Goal: Communication & Community: Answer question/provide support

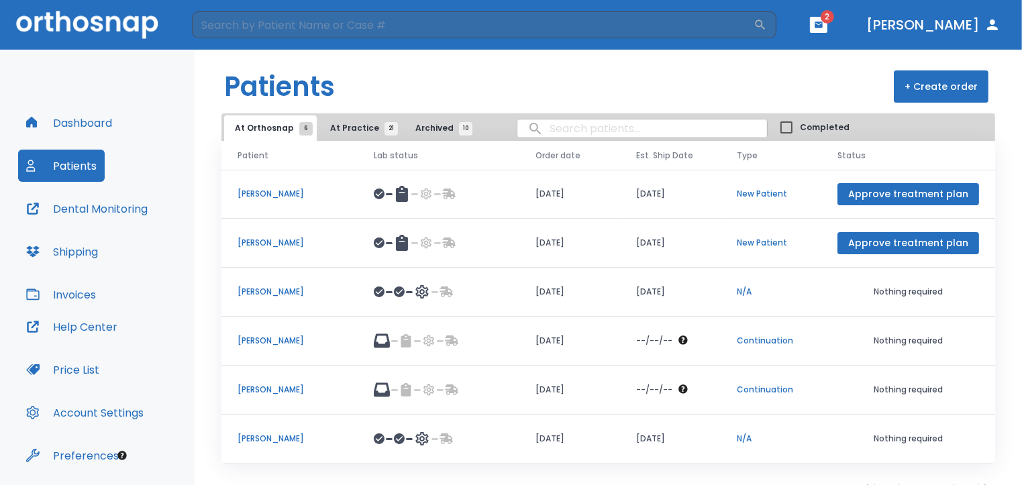
click at [542, 125] on input "search" at bounding box center [642, 128] width 250 height 26
type input "samira"
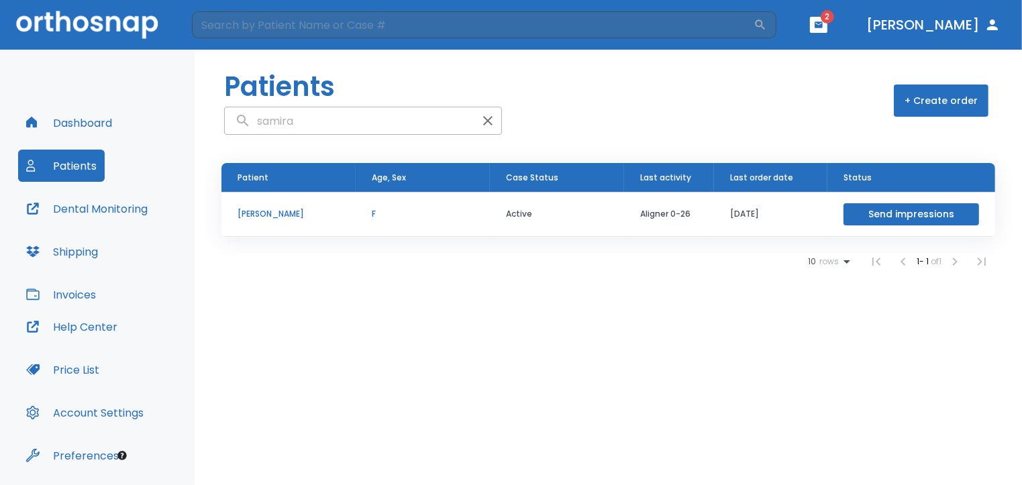
click at [275, 216] on p "[PERSON_NAME]" at bounding box center [288, 214] width 102 height 12
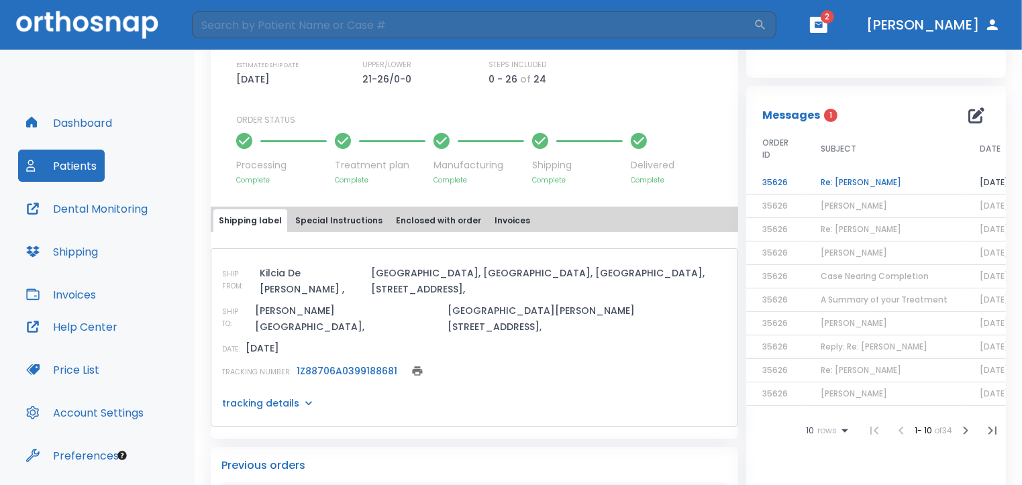
scroll to position [429, 0]
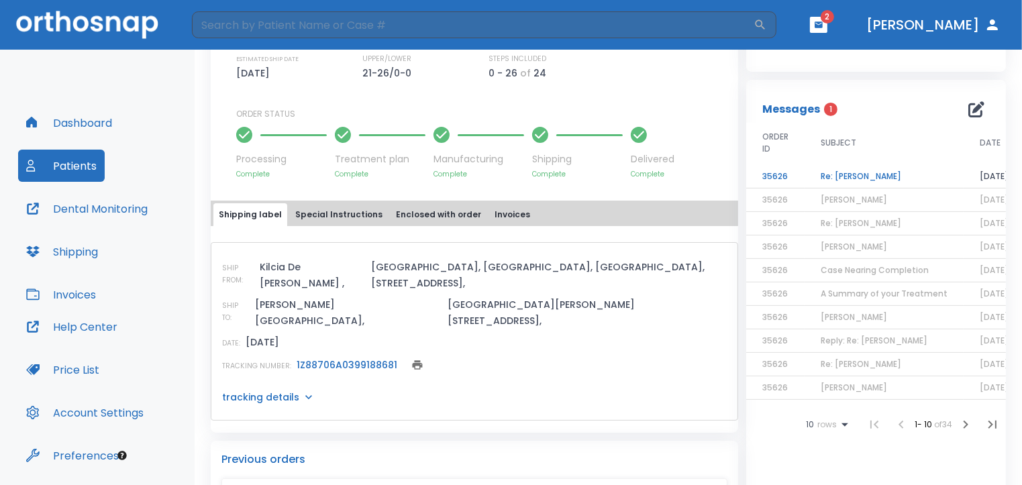
click at [413, 360] on icon "print" at bounding box center [418, 364] width 10 height 9
click at [302, 392] on icon at bounding box center [308, 398] width 13 height 13
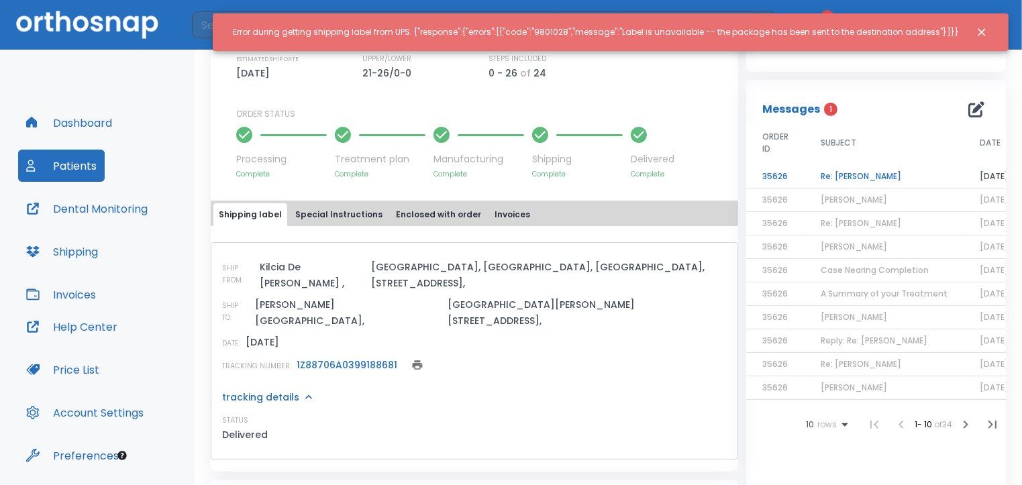
click at [982, 34] on icon "Close notification" at bounding box center [981, 31] width 13 height 13
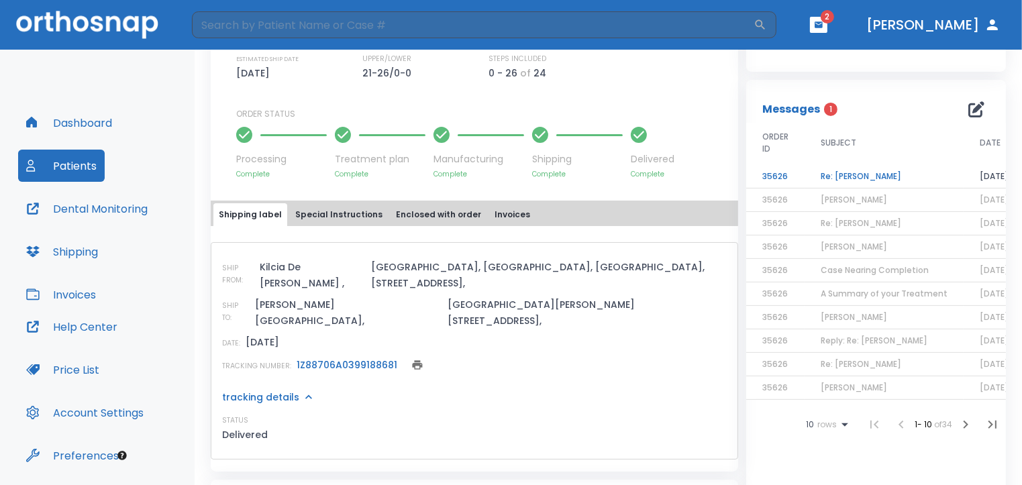
click at [303, 390] on icon at bounding box center [308, 396] width 13 height 13
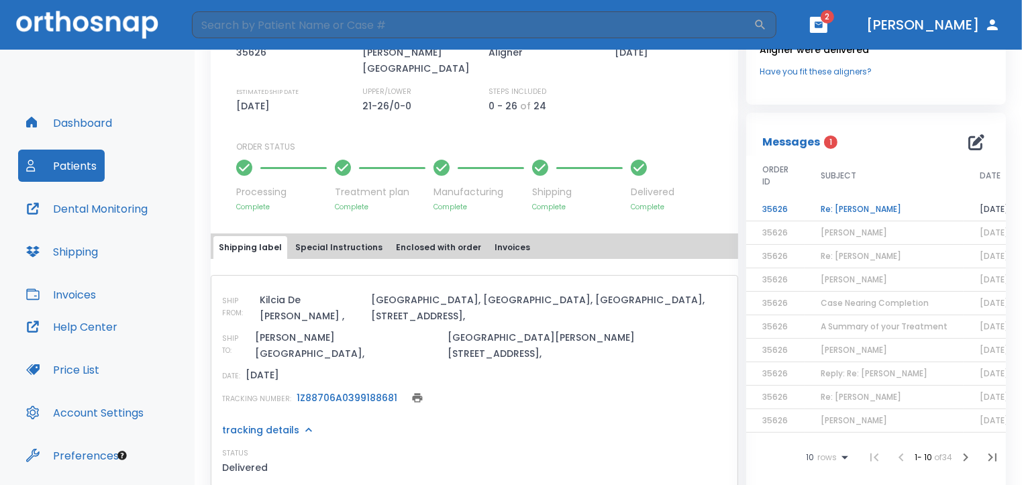
scroll to position [394, 0]
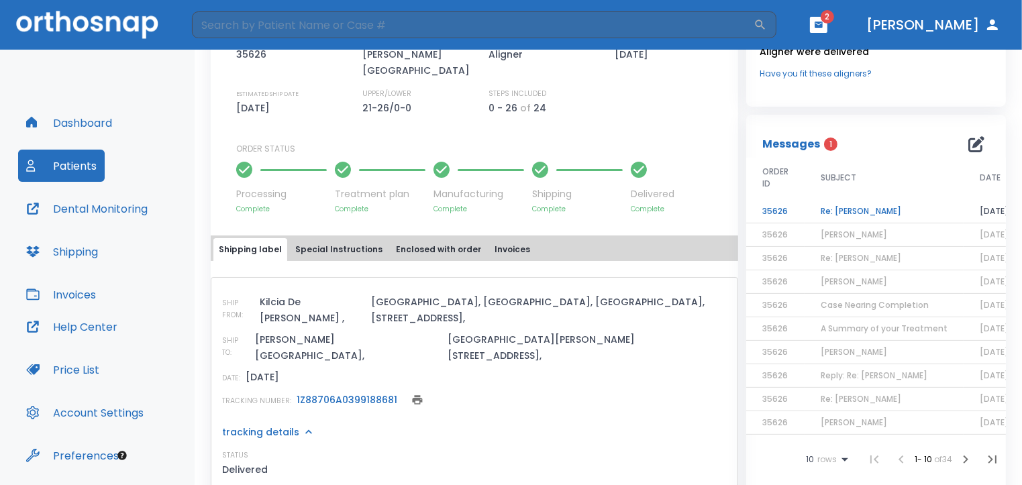
click at [836, 209] on td "Re: [PERSON_NAME]" at bounding box center [883, 211] width 159 height 23
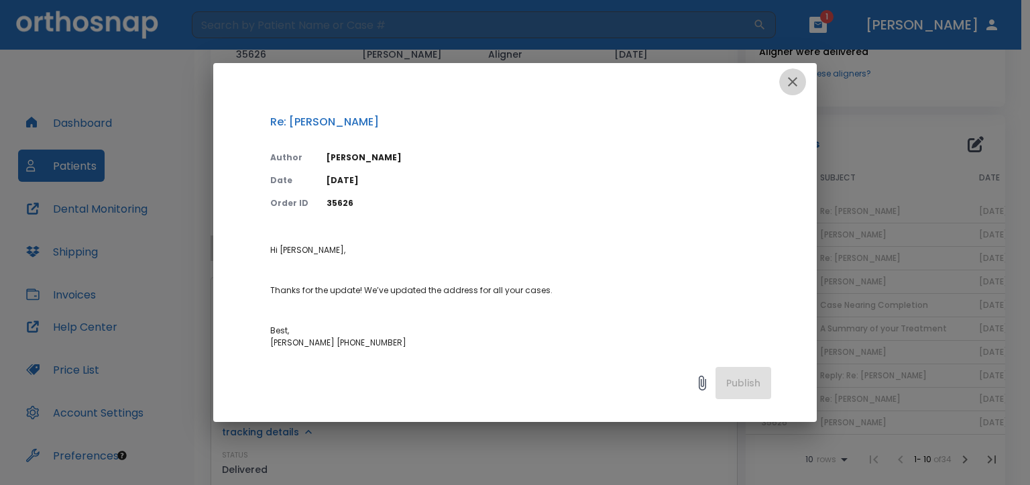
click at [786, 85] on icon "button" at bounding box center [793, 82] width 16 height 16
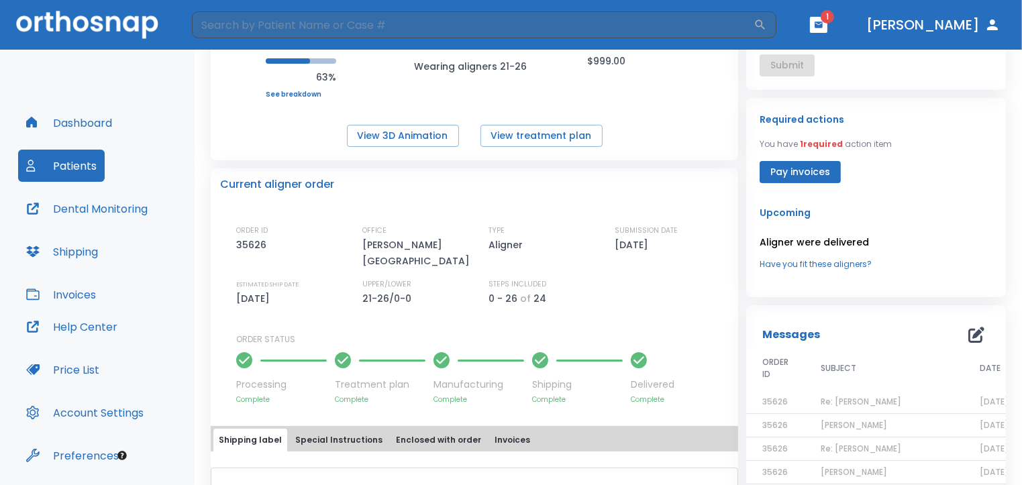
scroll to position [188, 0]
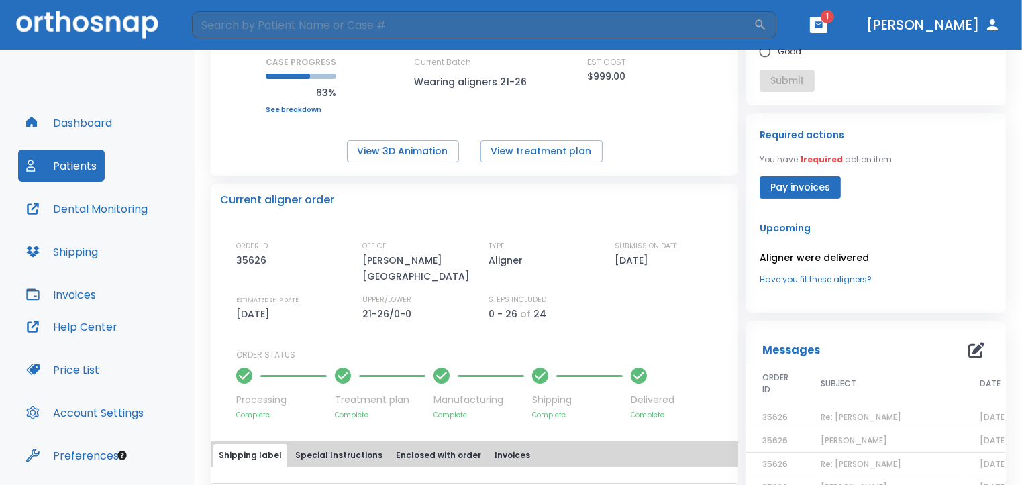
click at [822, 26] on icon "button" at bounding box center [818, 24] width 8 height 6
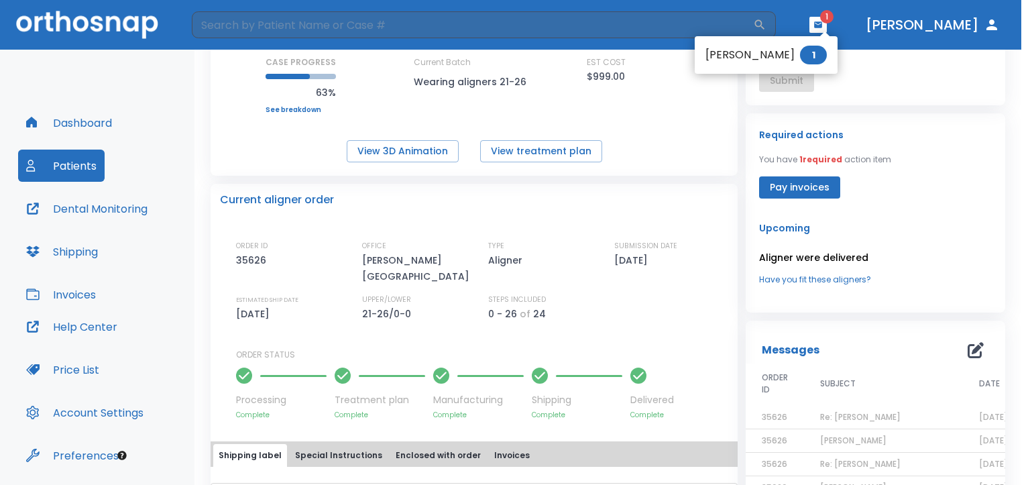
click at [789, 55] on li "[PERSON_NAME] 1" at bounding box center [766, 55] width 143 height 27
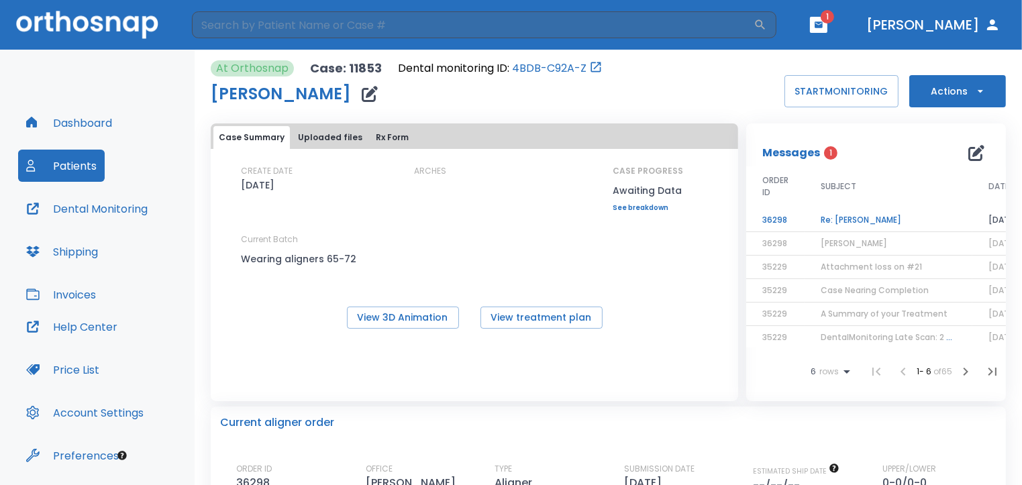
click at [836, 217] on td "Re: [PERSON_NAME]" at bounding box center [888, 220] width 168 height 23
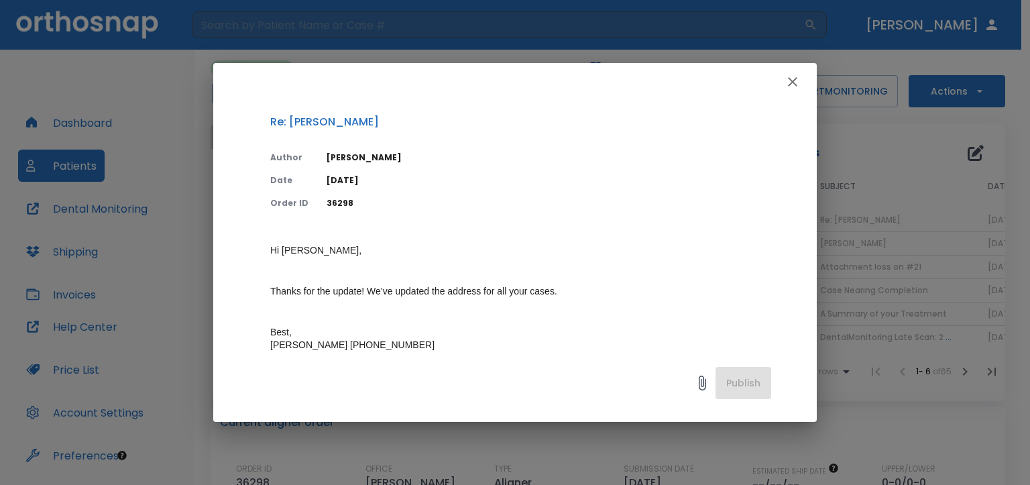
click at [797, 81] on icon "button" at bounding box center [793, 82] width 16 height 16
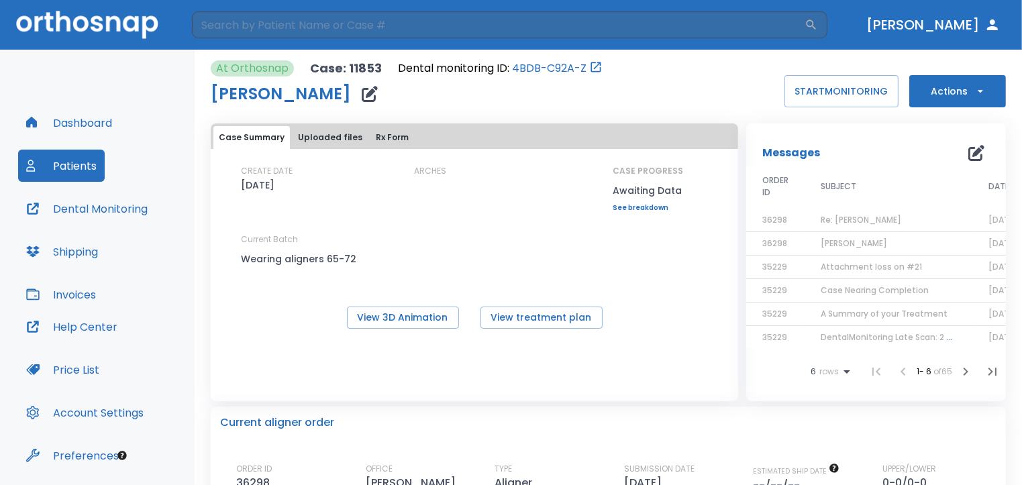
click at [78, 165] on button "Patients" at bounding box center [61, 166] width 87 height 32
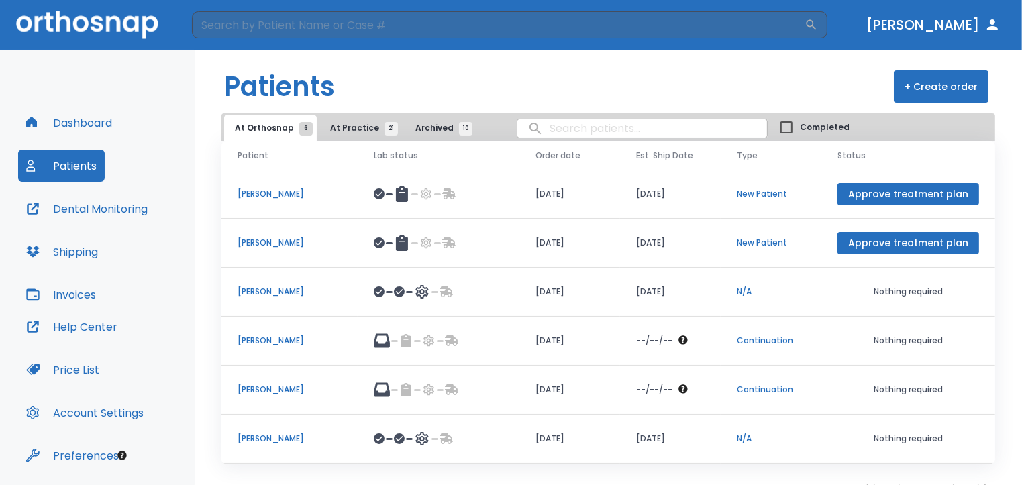
click at [534, 130] on input "search" at bounding box center [642, 128] width 250 height 26
type input "[PERSON_NAME]"
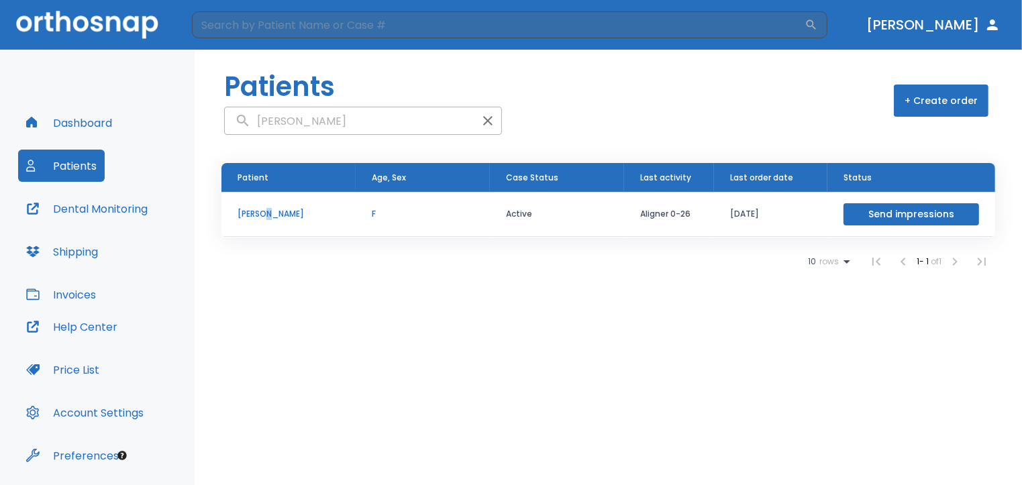
click at [268, 212] on p "[PERSON_NAME]" at bounding box center [288, 214] width 102 height 12
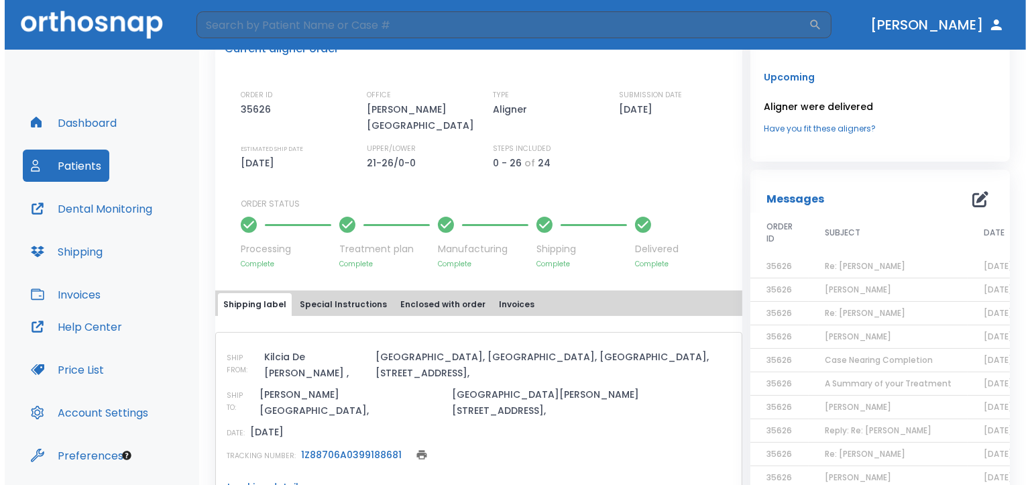
scroll to position [360, 0]
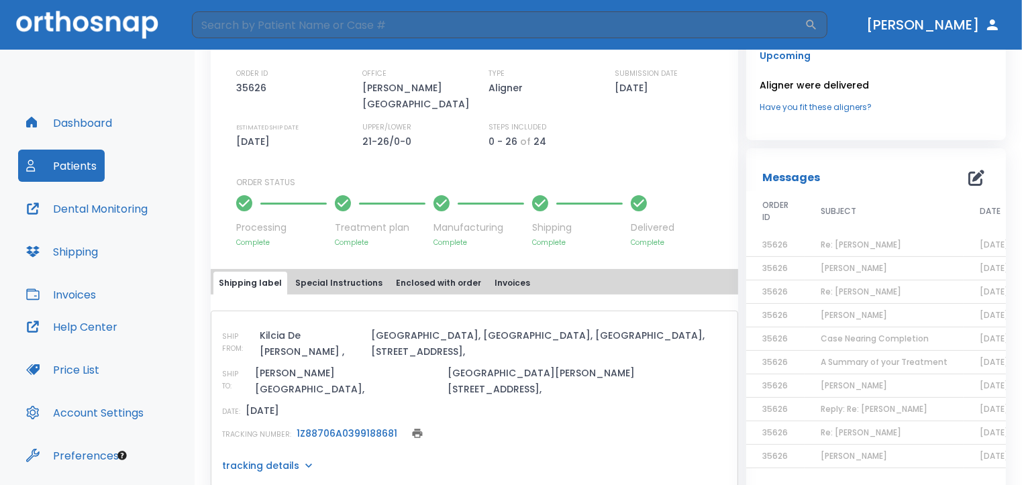
click at [969, 174] on icon "button" at bounding box center [976, 178] width 16 height 16
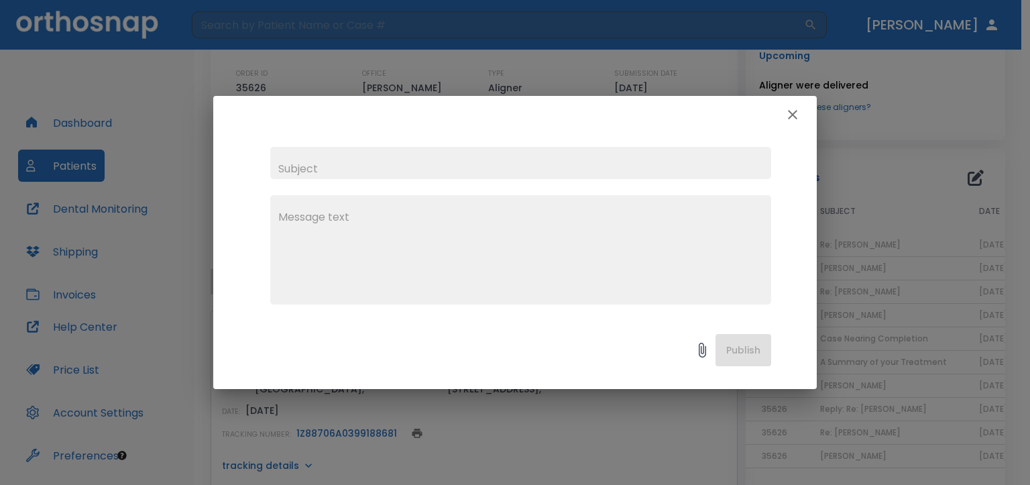
click at [289, 171] on input "text" at bounding box center [520, 163] width 501 height 32
type input "[PERSON_NAME]"
click at [290, 208] on div "x" at bounding box center [520, 249] width 501 height 109
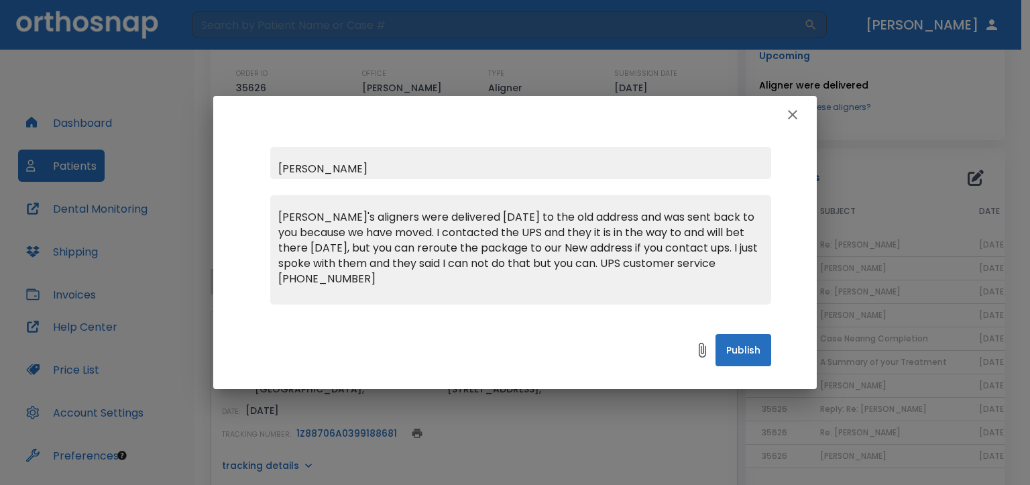
click at [650, 248] on textarea "[PERSON_NAME]'s aligners were delivered [DATE] to the old address and was sent …" at bounding box center [520, 255] width 485 height 93
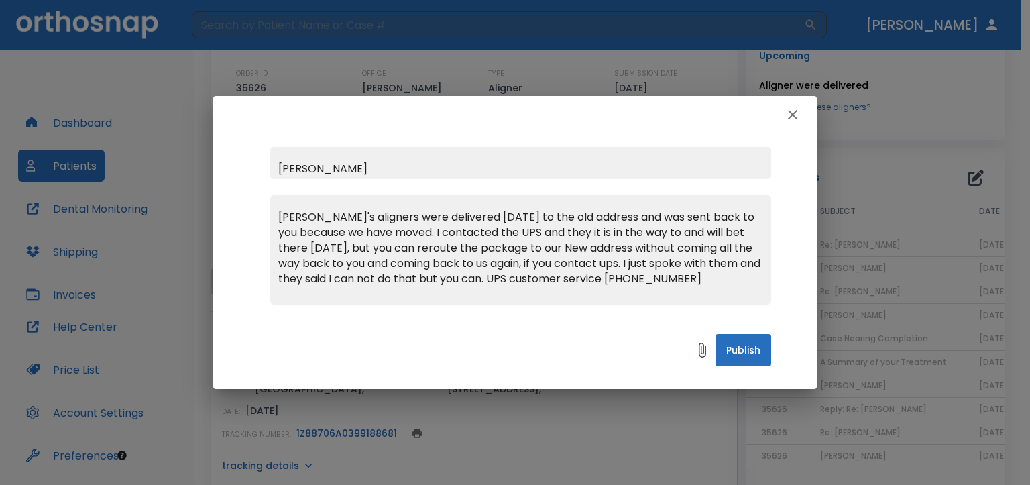
click at [749, 277] on textarea "[PERSON_NAME]'s aligners were delivered [DATE] to the old address and was sent …" at bounding box center [520, 255] width 485 height 93
click at [649, 276] on textarea "[PERSON_NAME]'s aligners were delivered [DATE] to the old address and was sent …" at bounding box center [520, 255] width 485 height 93
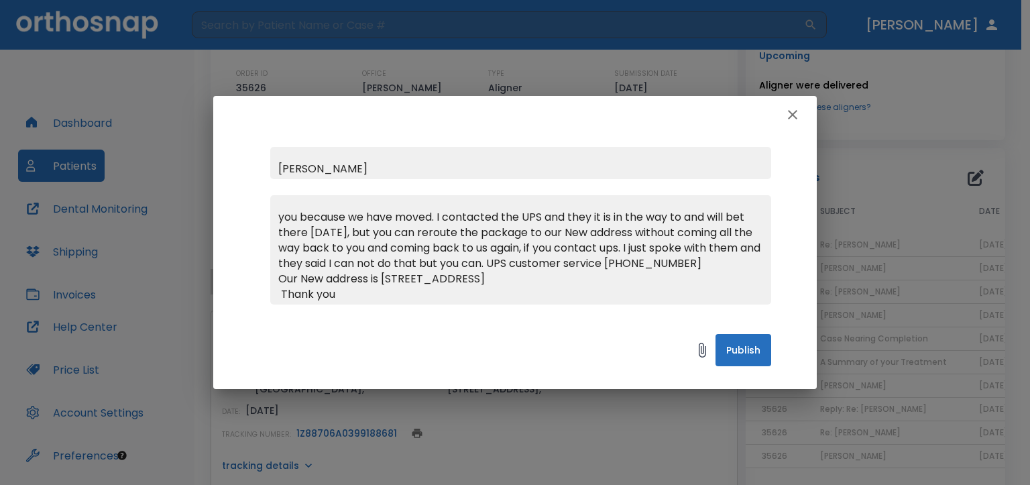
click at [339, 294] on textarea "[PERSON_NAME]'s aligners were delivered [DATE] to the old address and was sent …" at bounding box center [520, 255] width 485 height 93
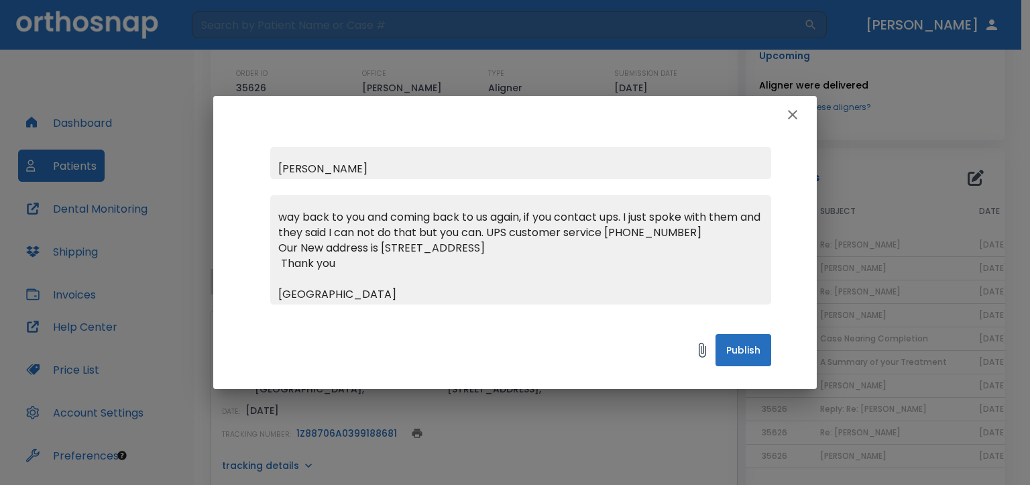
type textarea "[PERSON_NAME]'s aligners were delivered [DATE] to the old address and was sent …"
click at [738, 351] on button "Publish" at bounding box center [744, 350] width 56 height 32
click at [792, 111] on icon "button" at bounding box center [793, 115] width 16 height 16
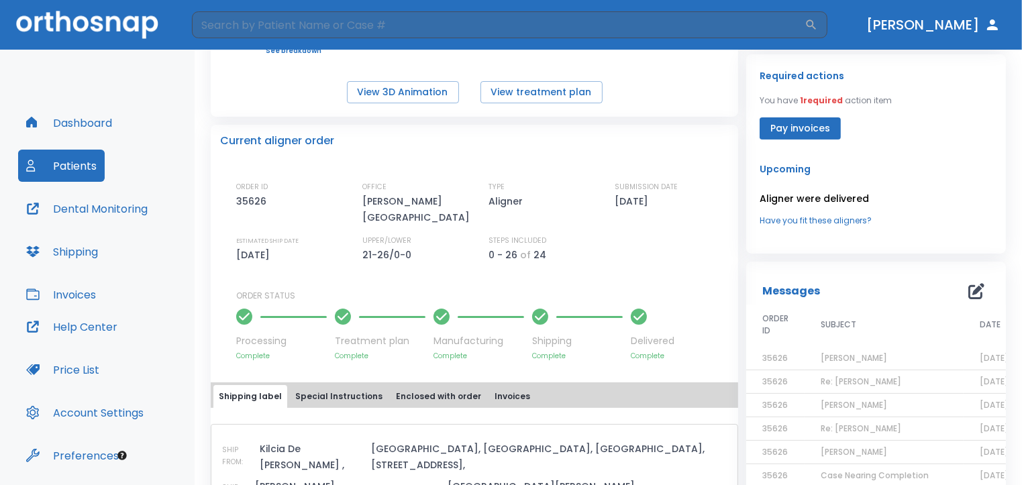
scroll to position [266, 0]
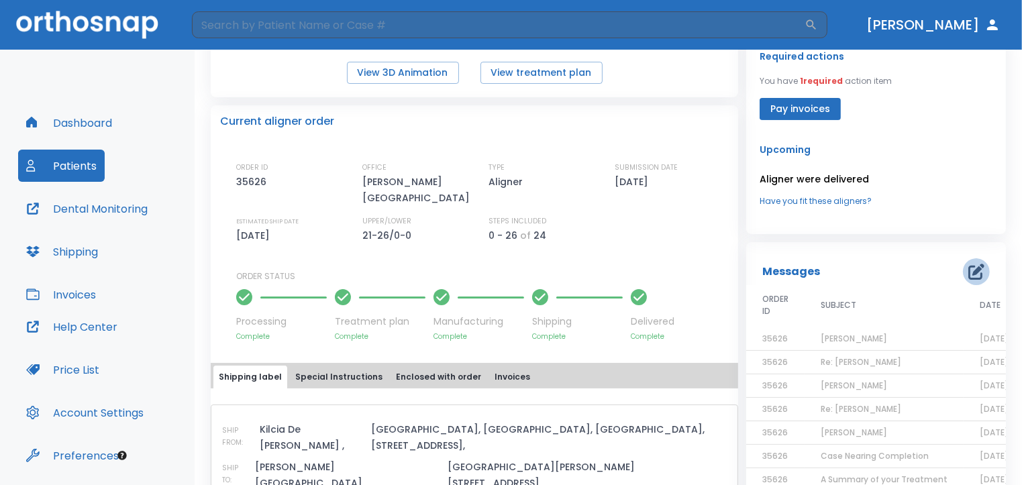
click at [968, 264] on icon "button" at bounding box center [976, 272] width 16 height 16
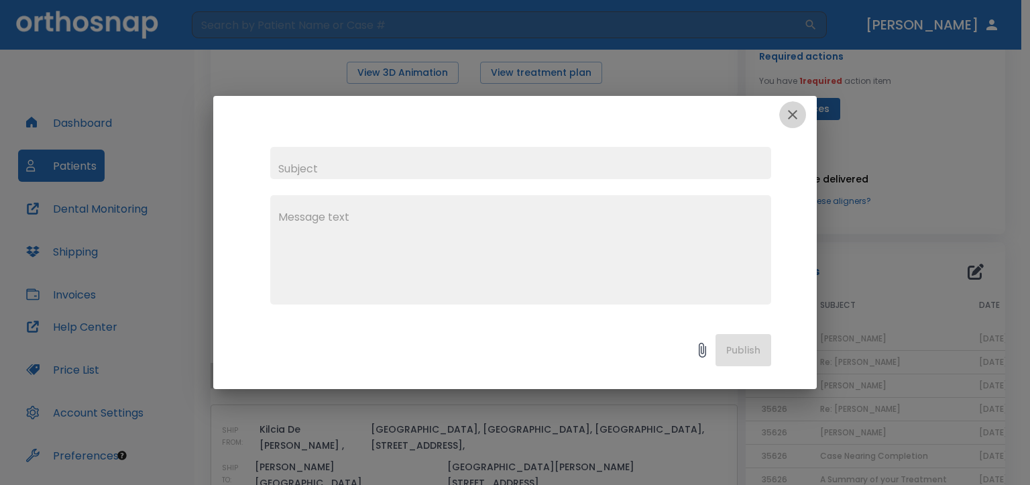
click at [795, 114] on icon "button" at bounding box center [793, 115] width 16 height 16
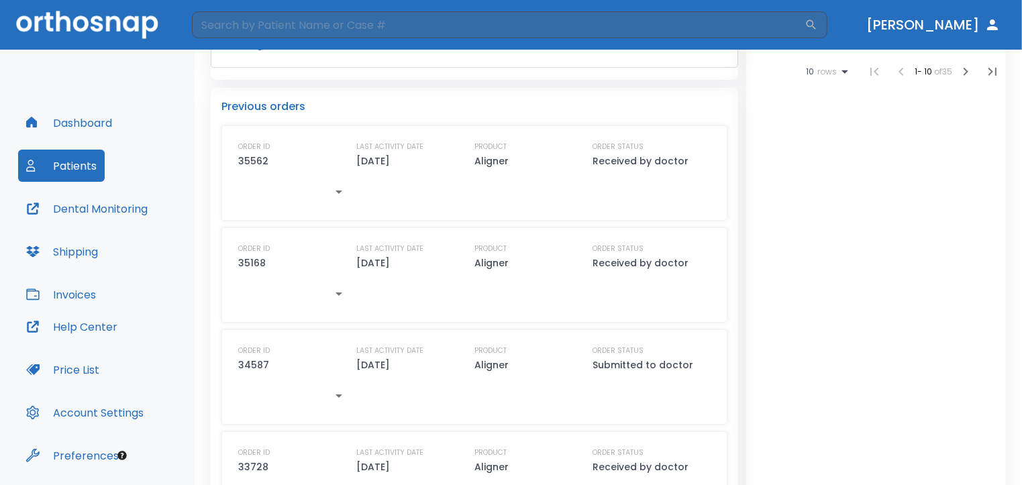
scroll to position [794, 0]
